Goal: Task Accomplishment & Management: Manage account settings

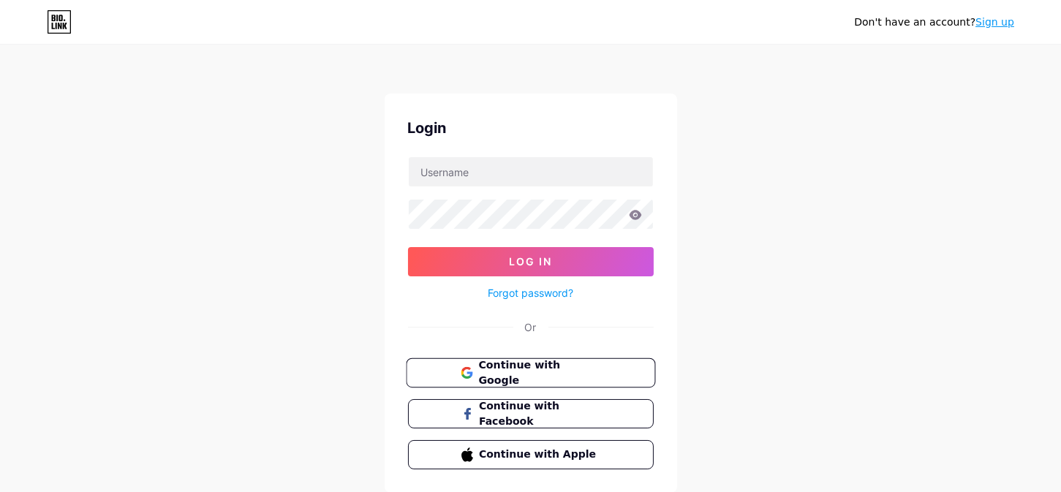
click at [504, 376] on span "Continue with Google" at bounding box center [539, 373] width 122 height 31
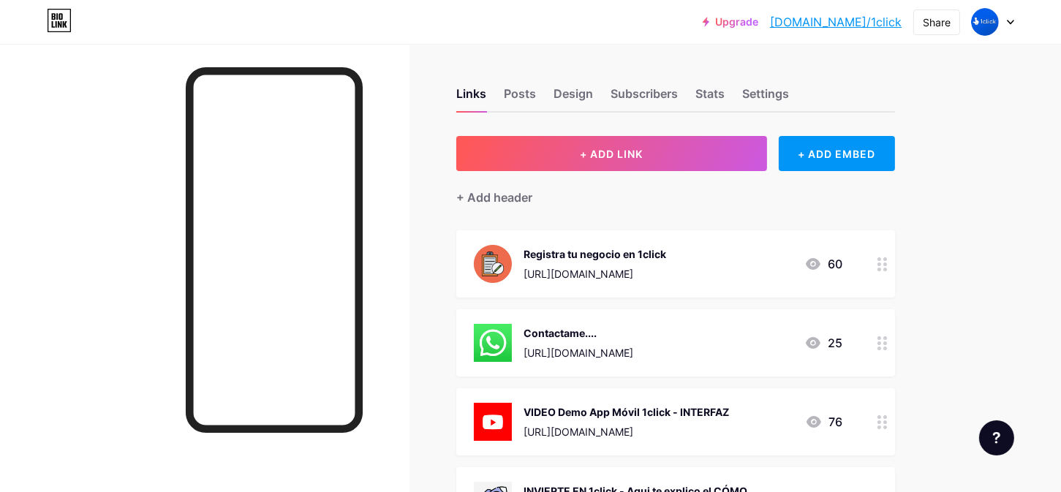
click at [887, 268] on circle at bounding box center [886, 270] width 4 height 4
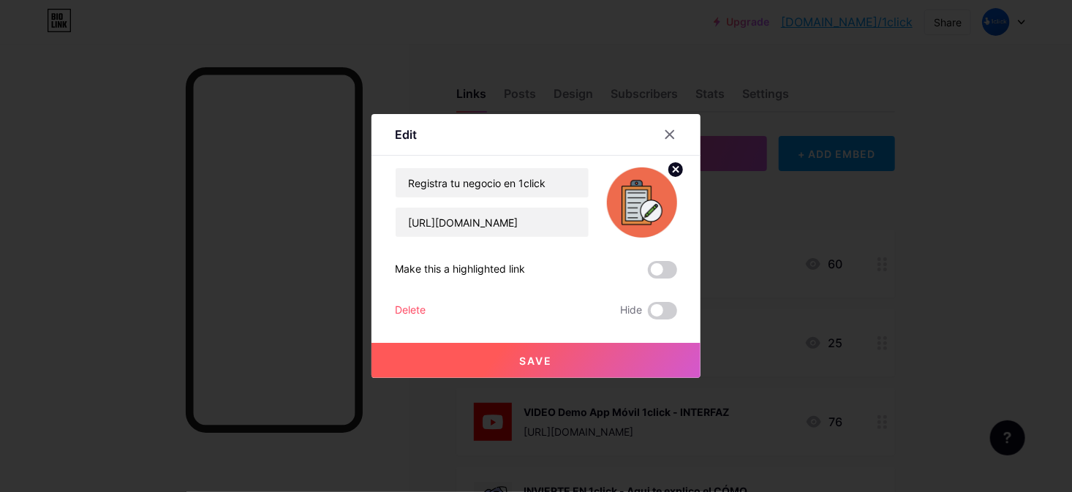
click at [535, 355] on span "Save" at bounding box center [536, 361] width 33 height 12
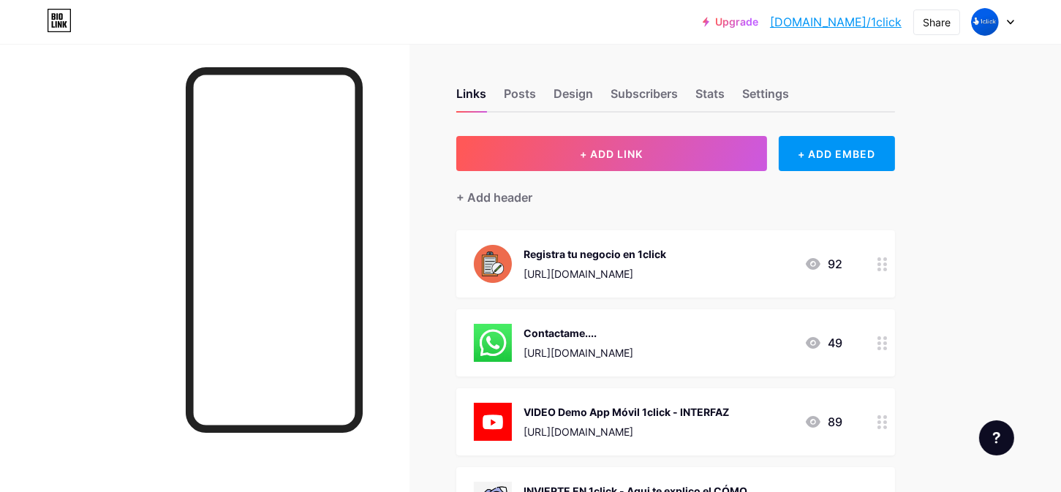
scroll to position [73, 0]
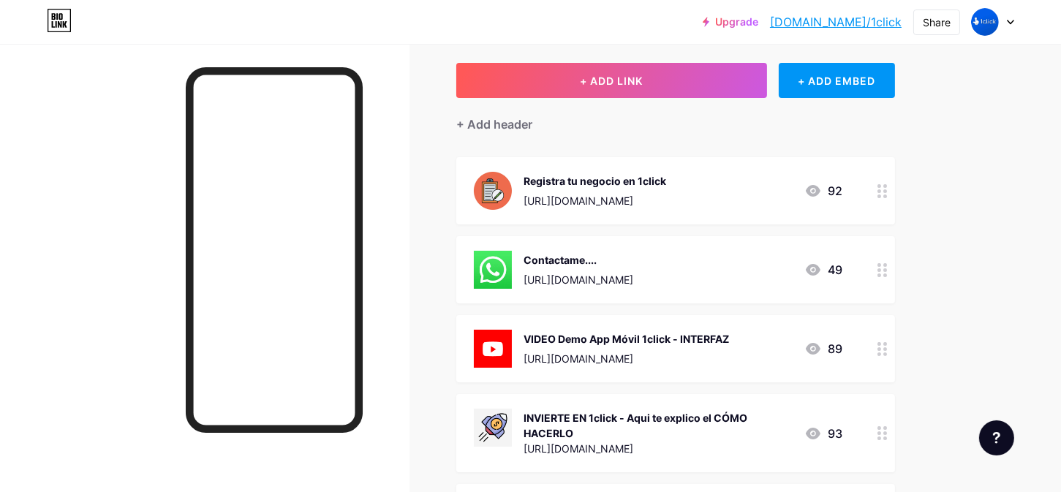
click at [882, 199] on div at bounding box center [883, 190] width 25 height 67
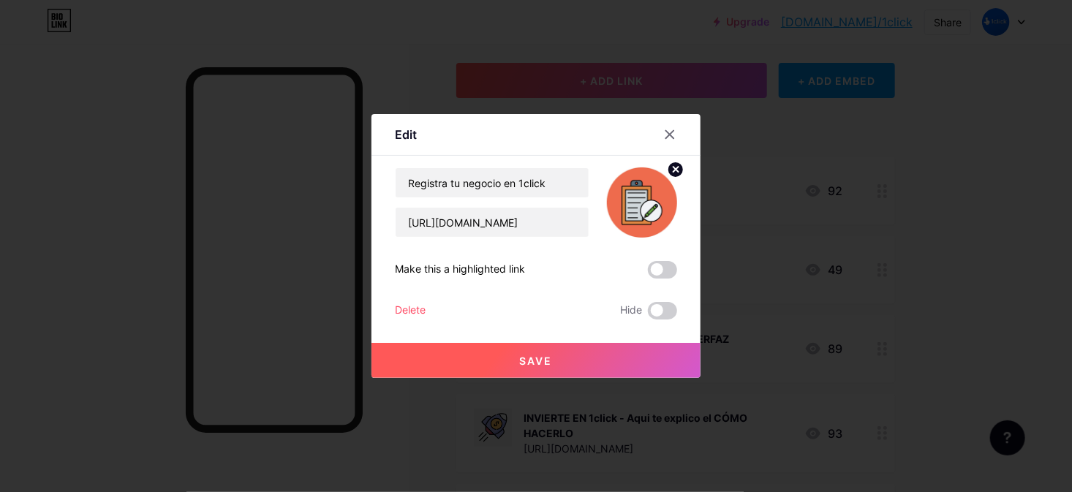
click at [405, 307] on div "Delete" at bounding box center [410, 311] width 31 height 18
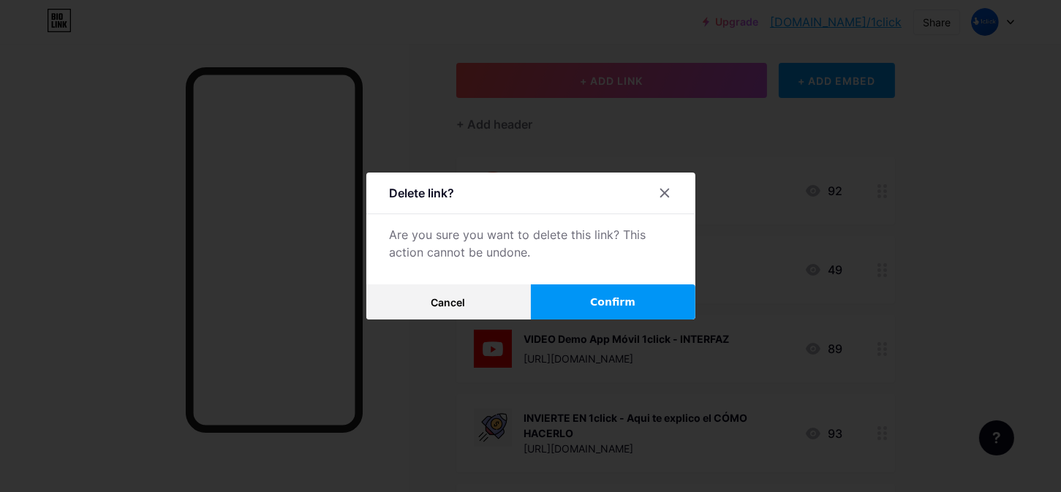
click at [644, 308] on button "Confirm" at bounding box center [613, 302] width 165 height 35
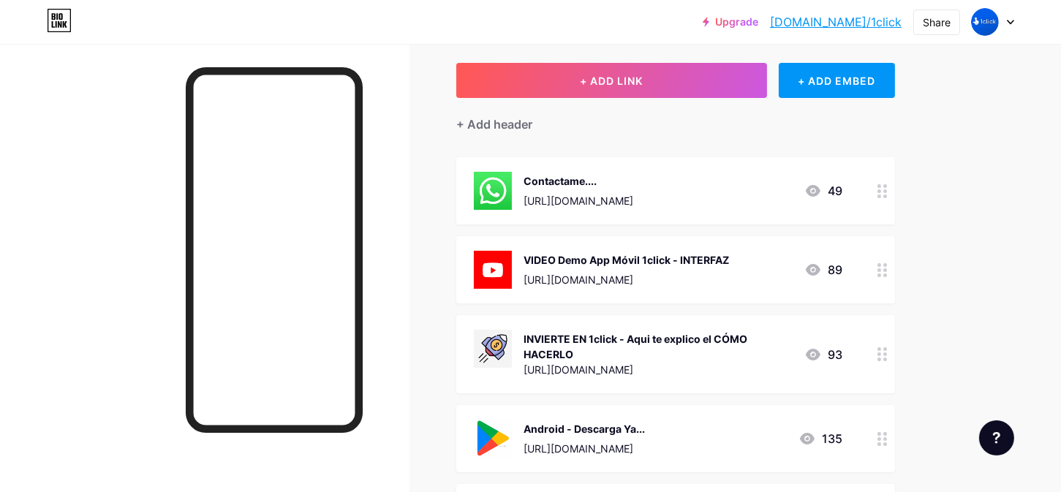
click at [882, 277] on div at bounding box center [883, 269] width 25 height 67
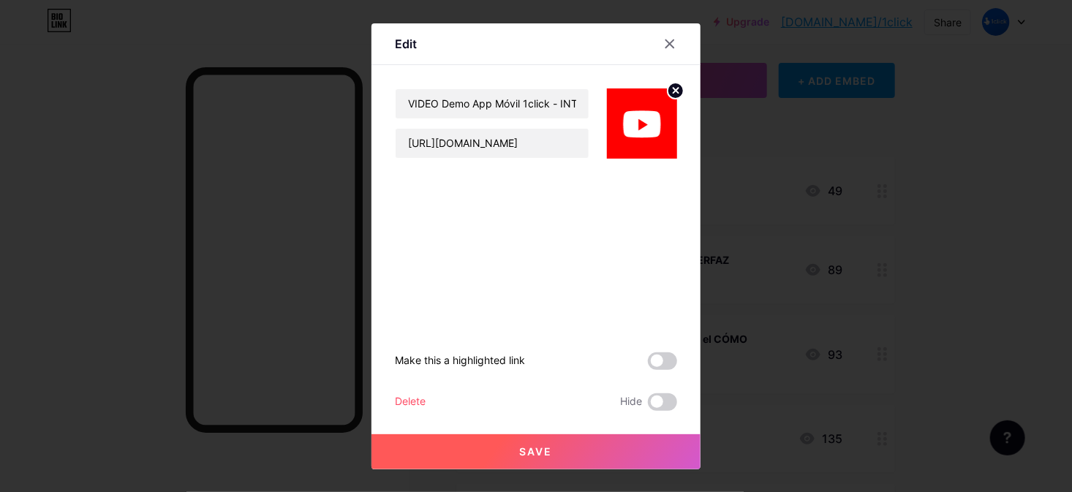
click at [422, 404] on div "Delete" at bounding box center [410, 403] width 31 height 18
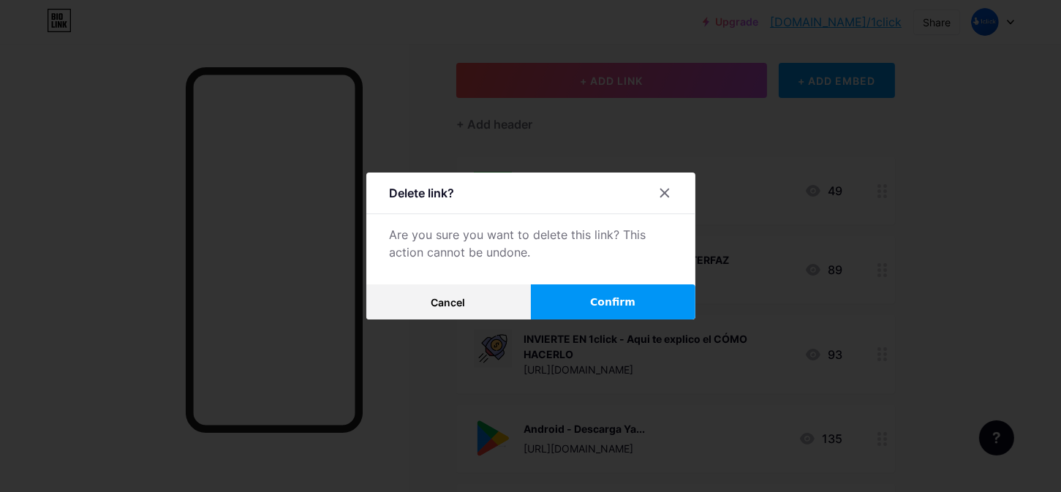
click at [590, 304] on button "Confirm" at bounding box center [613, 302] width 165 height 35
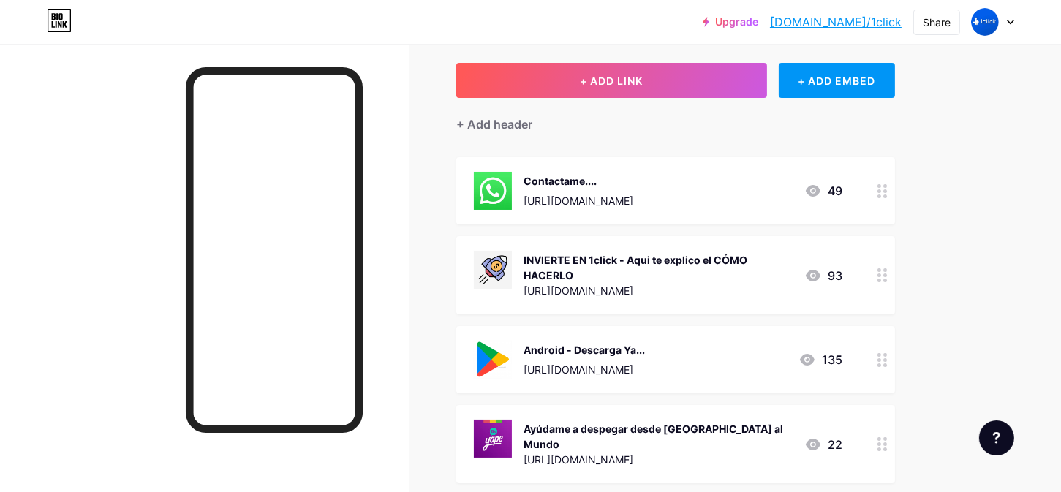
scroll to position [293, 0]
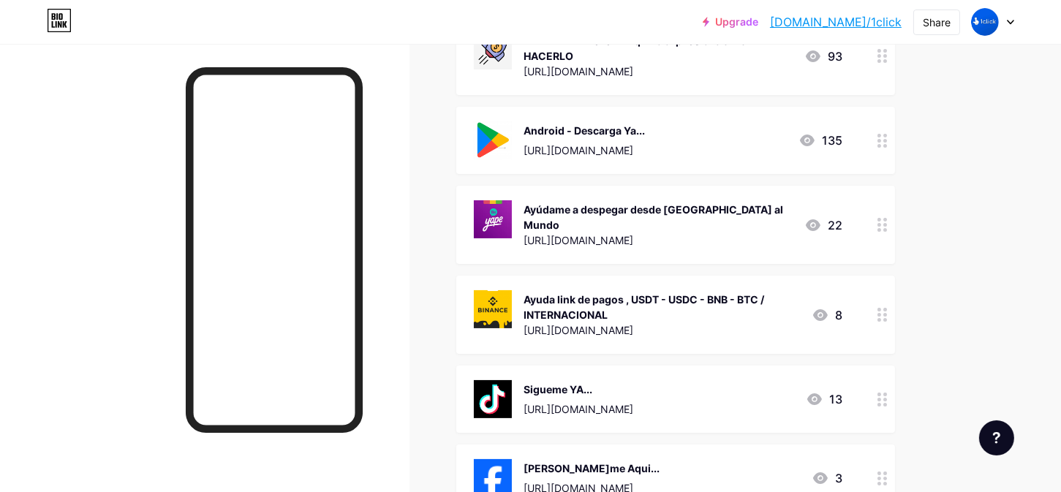
click at [881, 228] on circle at bounding box center [880, 230] width 4 height 4
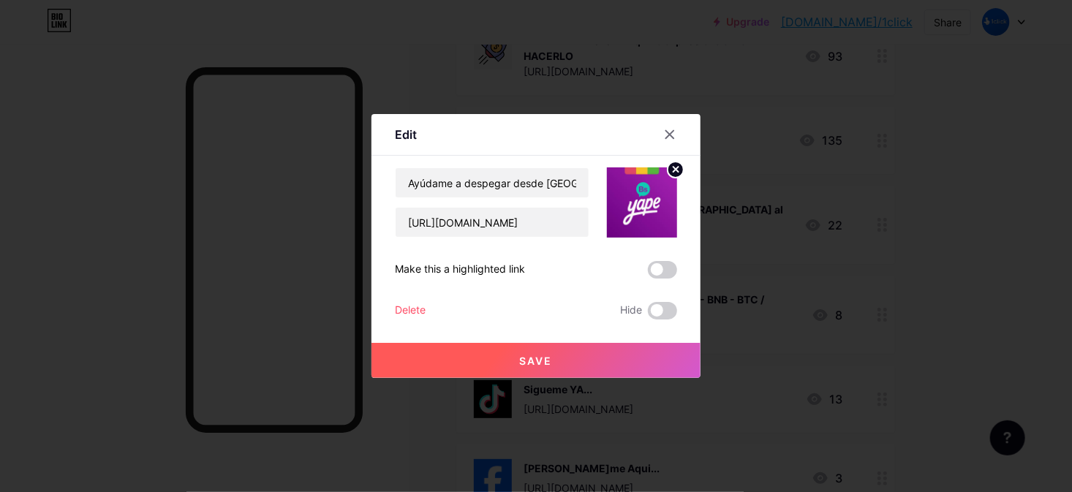
click at [399, 307] on div "Delete" at bounding box center [410, 311] width 31 height 18
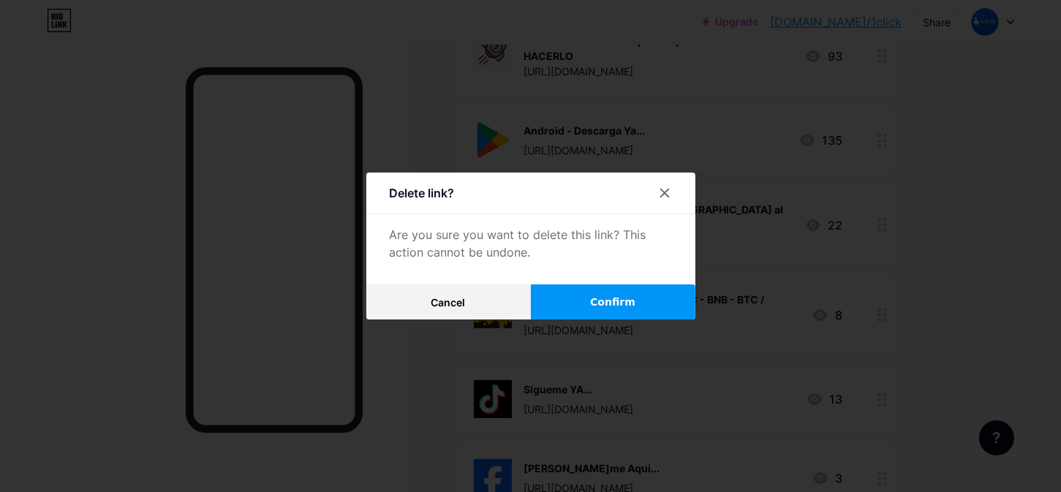
click at [652, 301] on button "Confirm" at bounding box center [613, 302] width 165 height 35
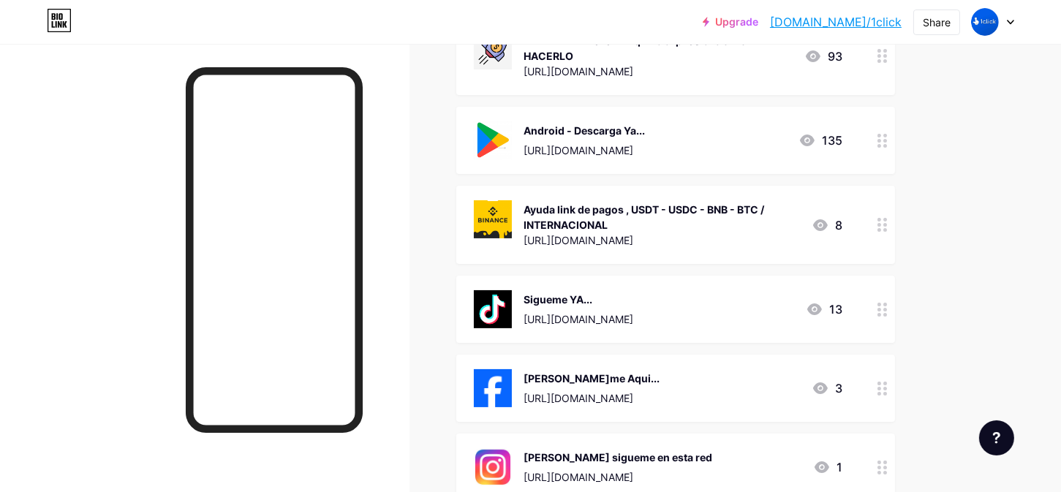
click at [884, 230] on div at bounding box center [883, 225] width 25 height 78
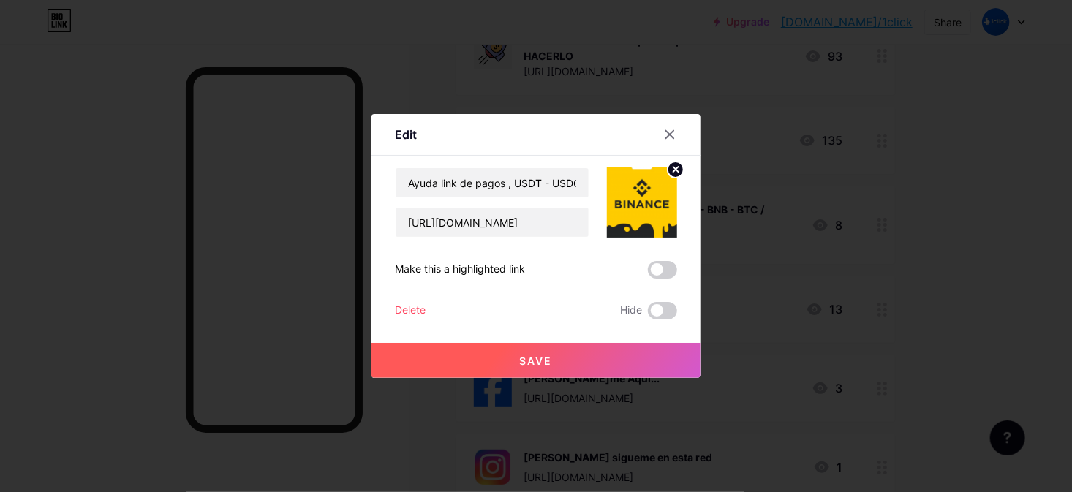
click at [415, 309] on div "Delete" at bounding box center [410, 311] width 31 height 18
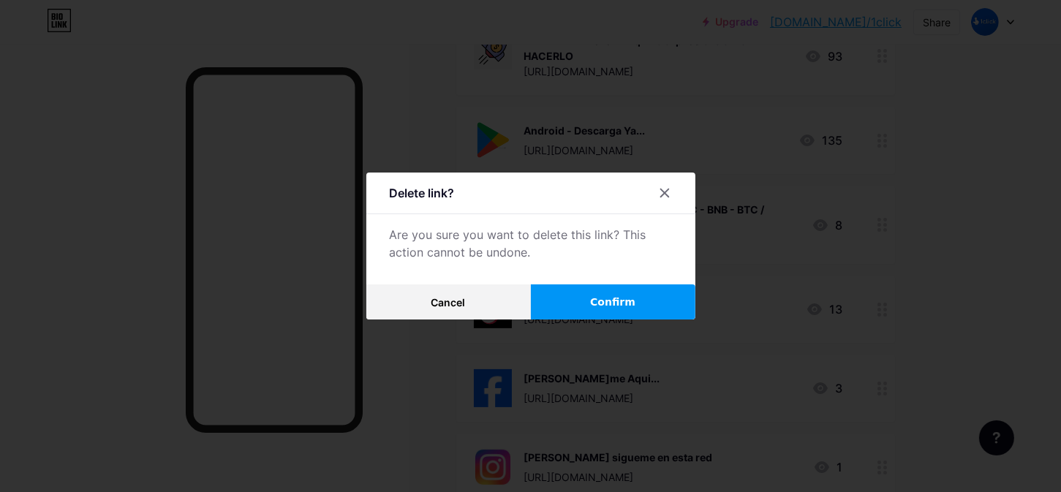
click at [615, 304] on span "Confirm" at bounding box center [612, 302] width 45 height 15
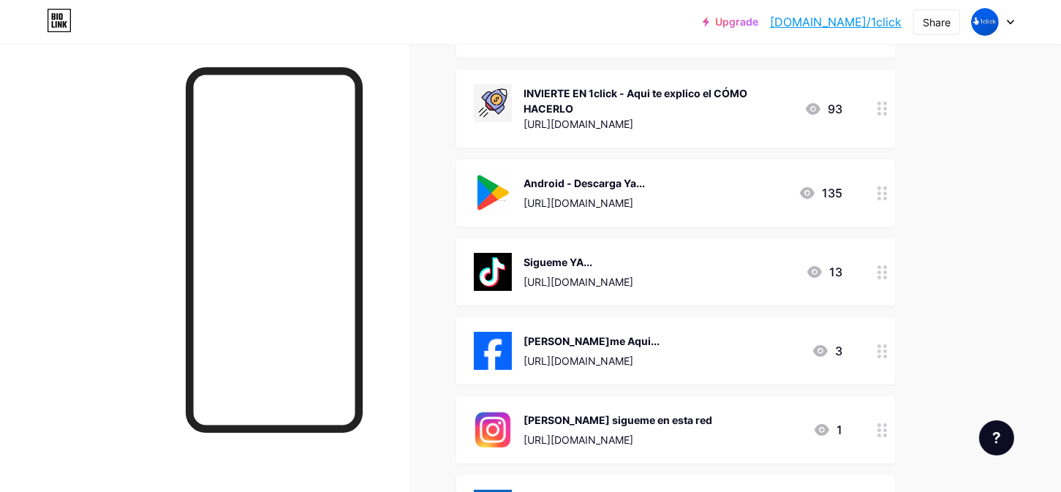
scroll to position [94, 0]
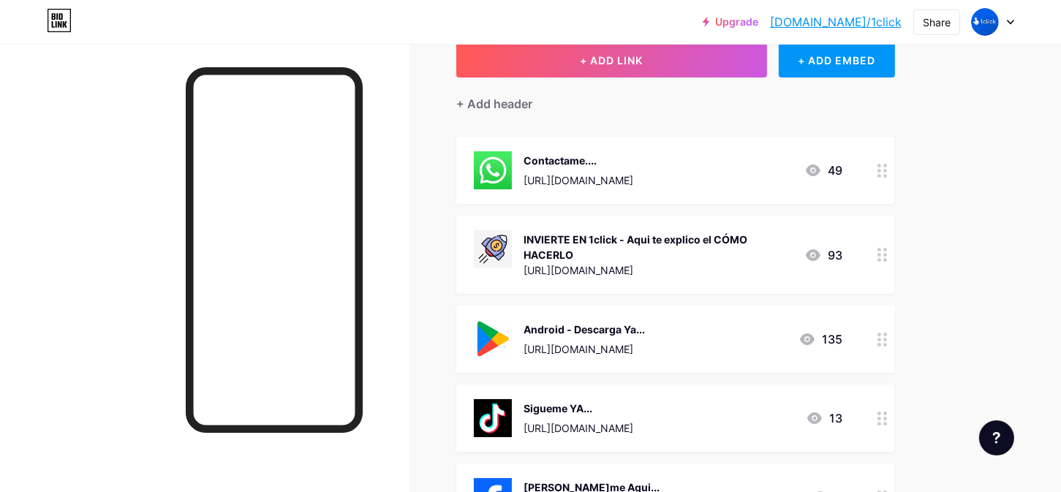
drag, startPoint x: 626, startPoint y: 256, endPoint x: 606, endPoint y: 183, distance: 75.8
click at [606, 183] on span "Contactame.... [URL][DOMAIN_NAME] 49 INVIERTE EN 1click - Aqui te explico el CÓ…" at bounding box center [675, 413] width 439 height 552
click at [932, 239] on div "Links Posts Design Subscribers Stats Settings + ADD LINK + ADD EMBED + Add head…" at bounding box center [478, 404] width 957 height 909
